Goal: Transaction & Acquisition: Download file/media

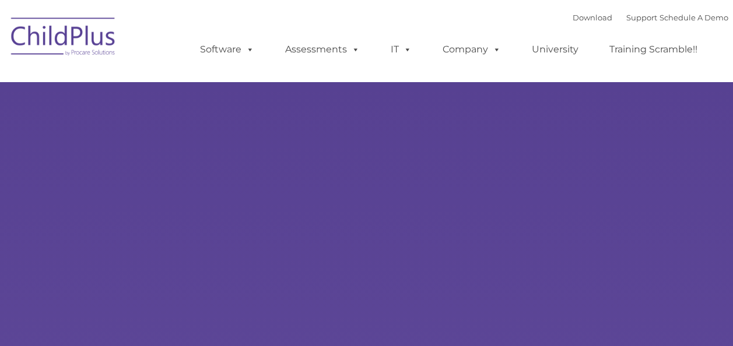
select select "MEDIUM"
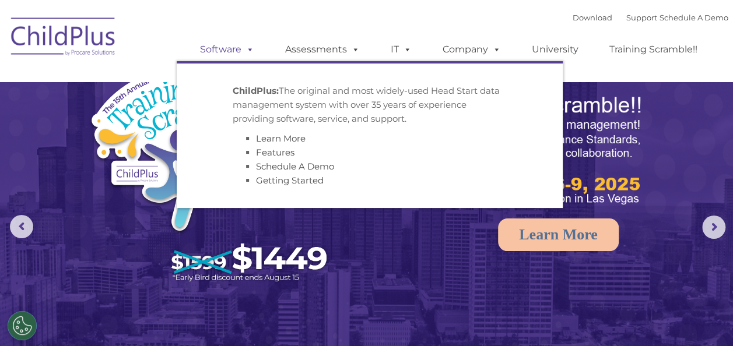
click at [240, 49] on link "Software" at bounding box center [227, 49] width 78 height 23
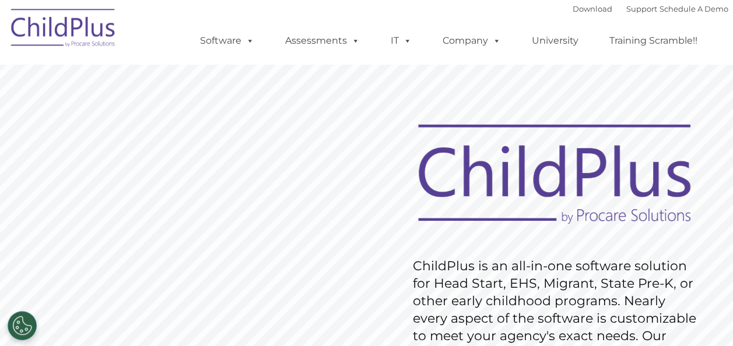
click at [585, 14] on div "Download Support | Schedule A Demo " at bounding box center [651, 8] width 156 height 17
click at [587, 10] on link "Download" at bounding box center [593, 8] width 40 height 9
